Goal: Transaction & Acquisition: Book appointment/travel/reservation

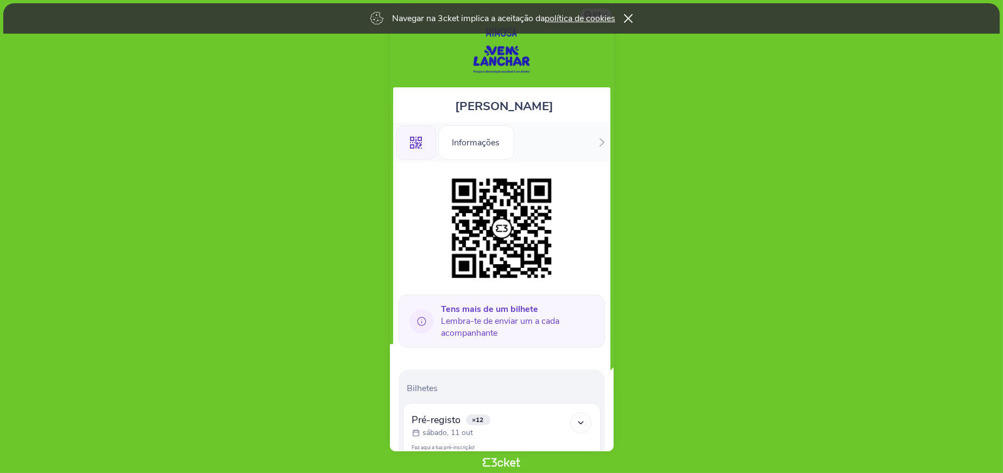
click at [606, 141] on div ".st0{fill-rule:evenodd;clip-rule:evenodd;} Informações" at bounding box center [501, 143] width 217 height 40
click at [599, 139] on div ".st0{fill-rule:evenodd;clip-rule:evenodd;} Informações" at bounding box center [501, 143] width 217 height 40
click at [462, 135] on div "Informações" at bounding box center [476, 142] width 76 height 35
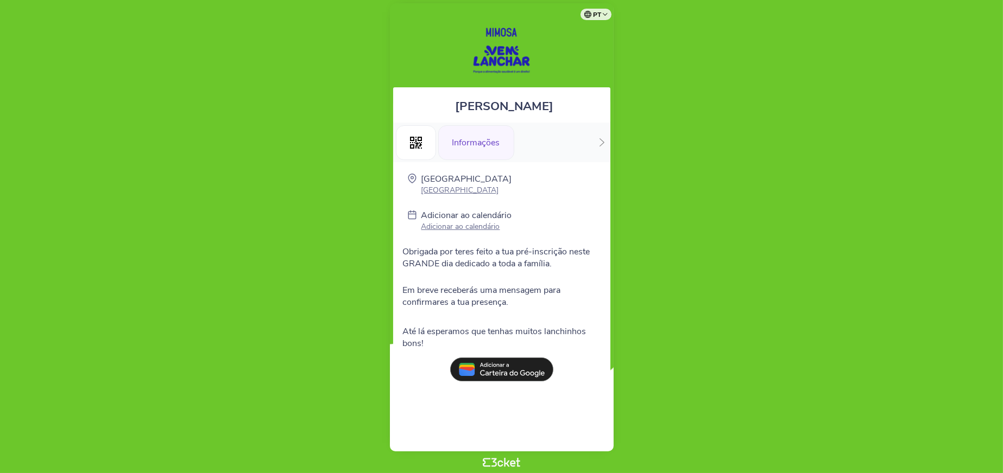
click at [480, 223] on p "Adicionar ao calendário" at bounding box center [466, 227] width 91 height 10
click at [418, 140] on icon at bounding box center [416, 143] width 12 height 12
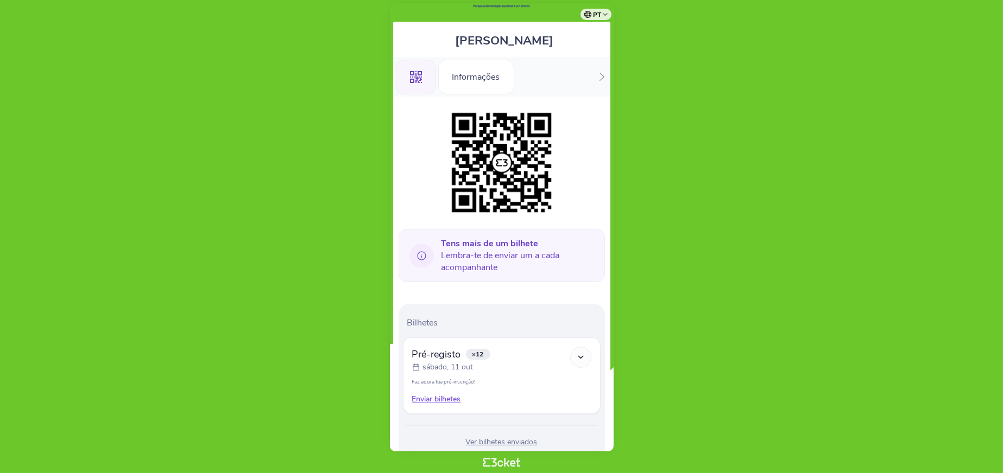
scroll to position [99, 0]
